Goal: Navigation & Orientation: Go to known website

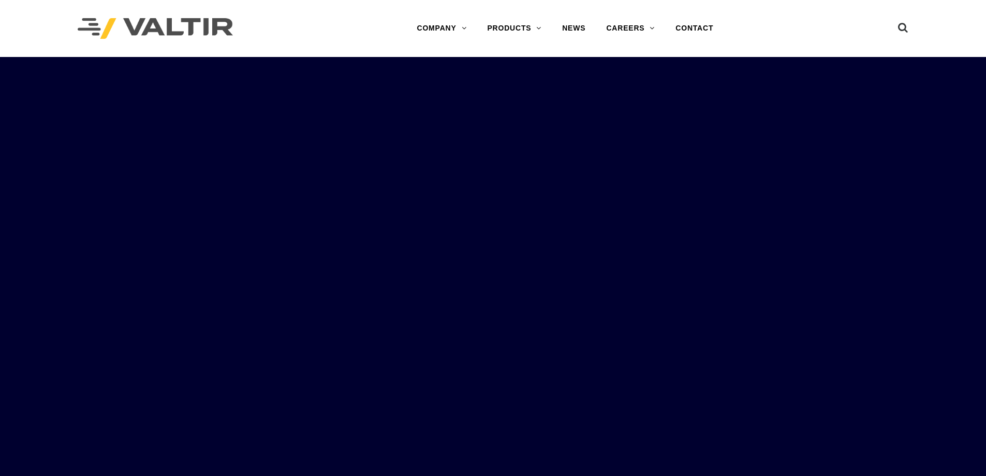
click at [125, 28] on img at bounding box center [155, 28] width 155 height 21
drag, startPoint x: 0, startPoint y: 0, endPoint x: 115, endPoint y: 33, distance: 119.6
click at [115, 34] on img at bounding box center [155, 28] width 155 height 21
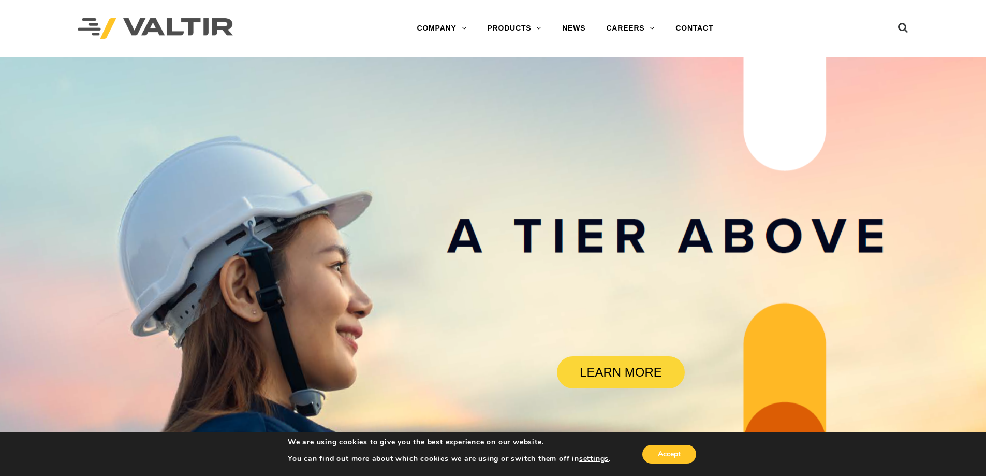
click at [148, 36] on img at bounding box center [155, 28] width 155 height 21
